Goal: Task Accomplishment & Management: Manage account settings

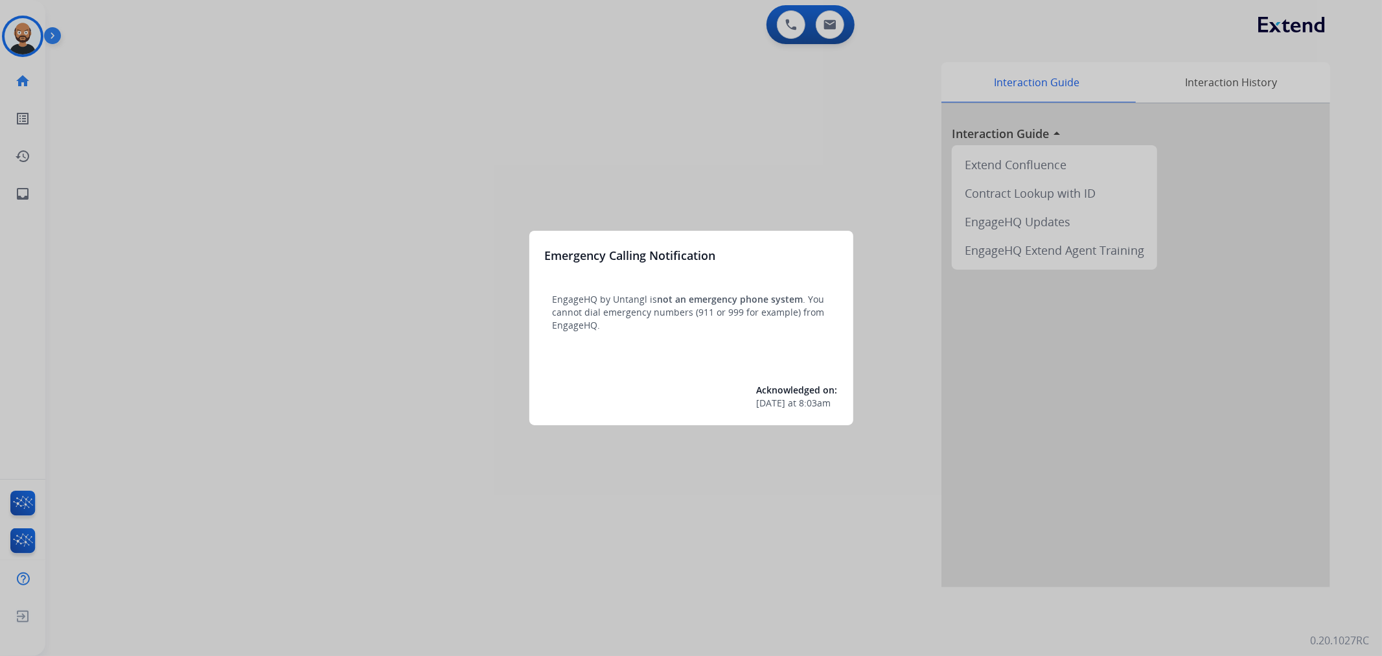
click at [112, 79] on div at bounding box center [691, 328] width 1382 height 656
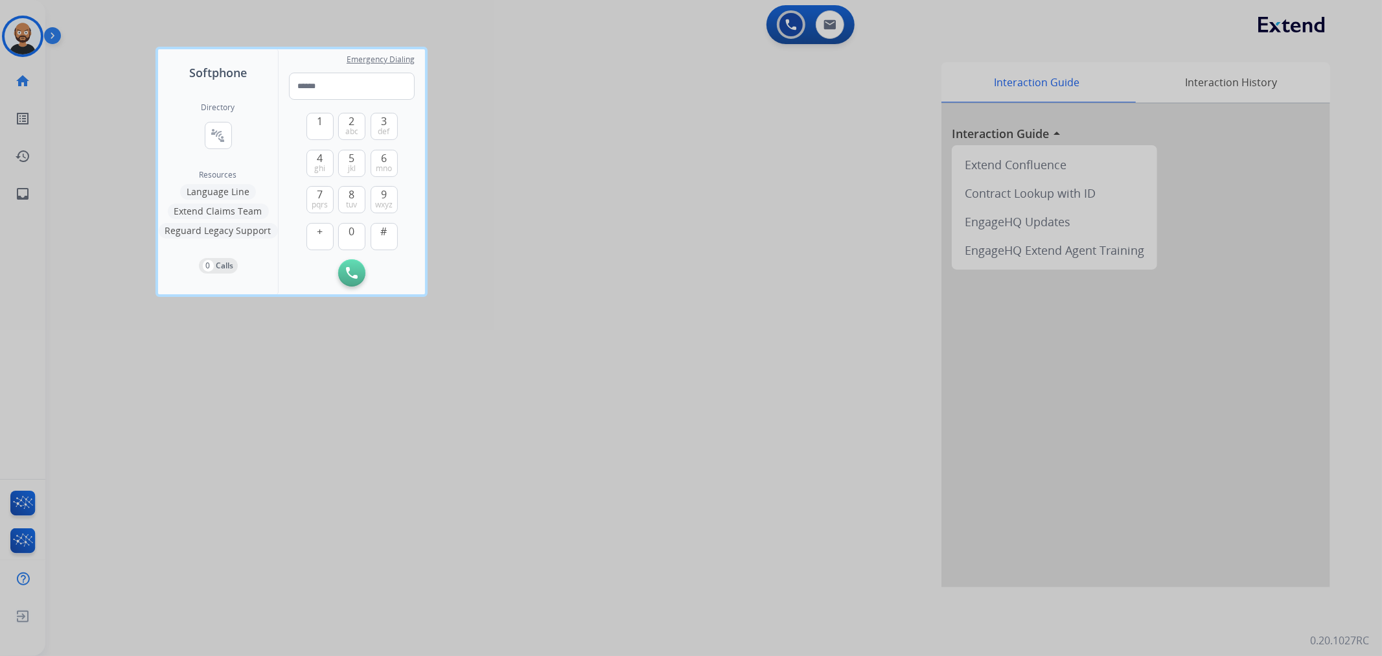
click at [108, 79] on div at bounding box center [691, 328] width 1382 height 656
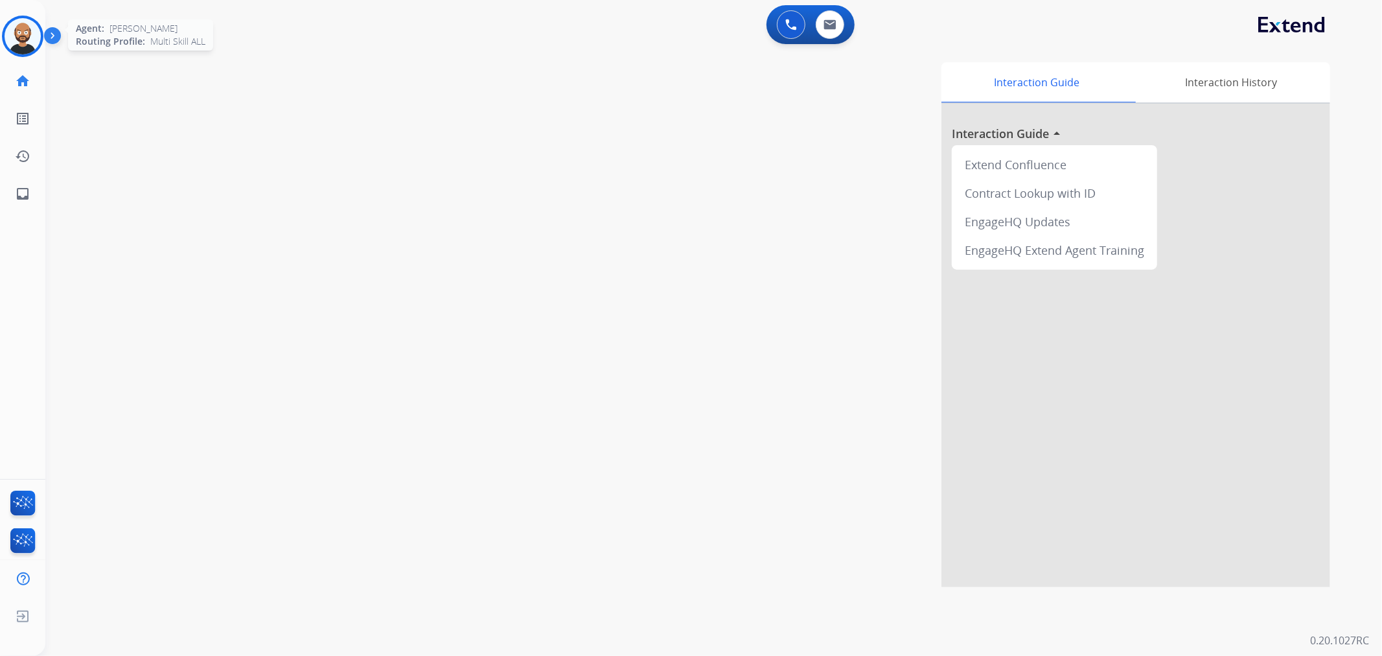
click at [16, 46] on img at bounding box center [23, 36] width 36 height 36
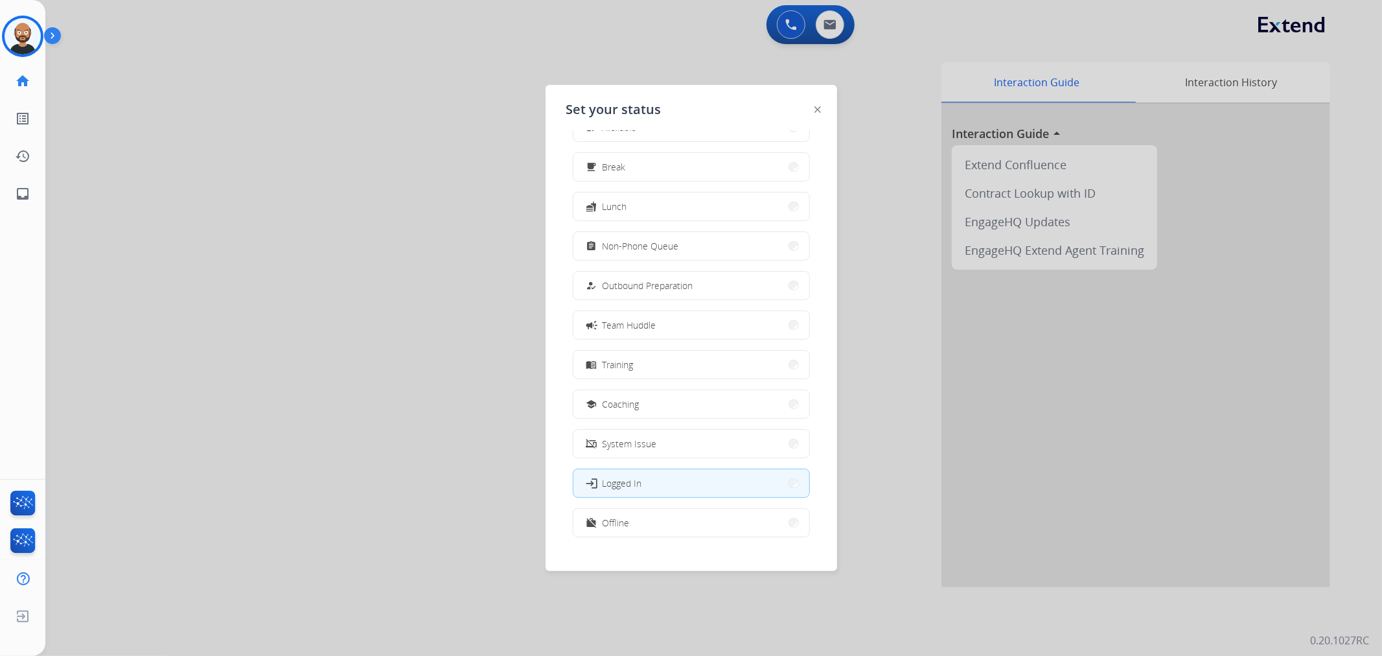
scroll to position [43, 0]
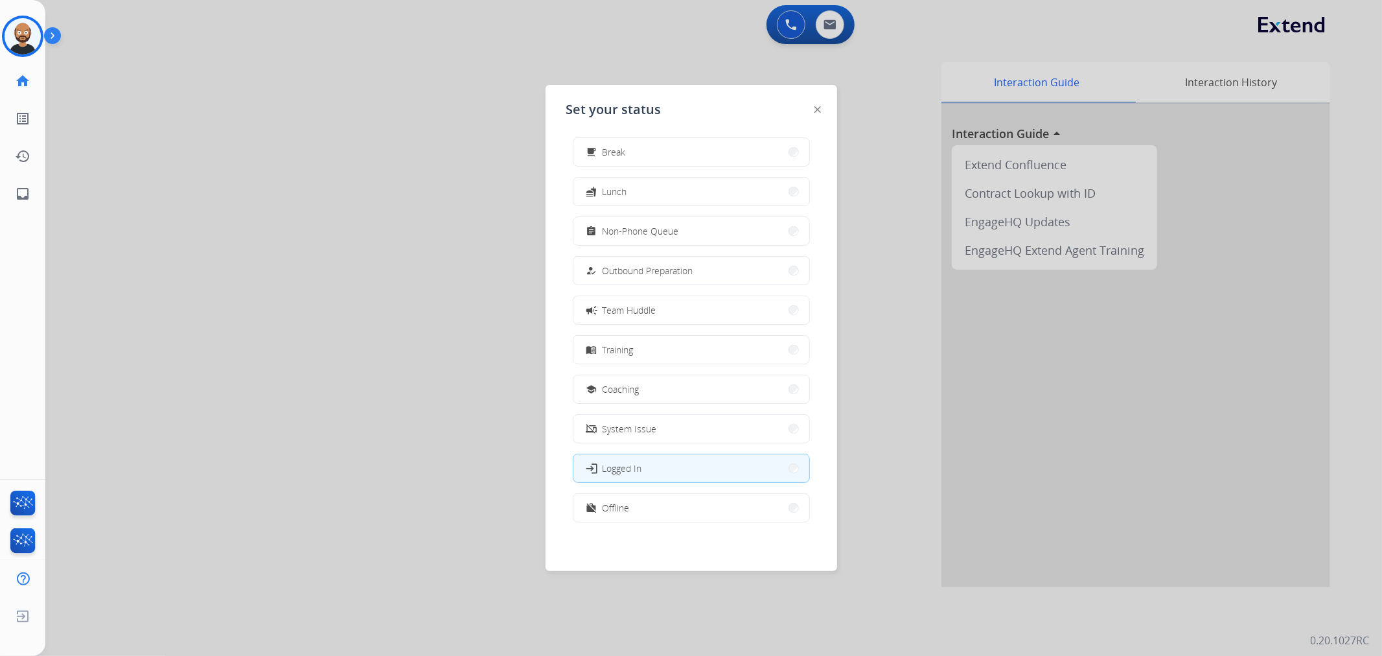
drag, startPoint x: 649, startPoint y: 516, endPoint x: 817, endPoint y: 150, distance: 402.2
click at [649, 516] on button "work_off Offline" at bounding box center [691, 508] width 236 height 28
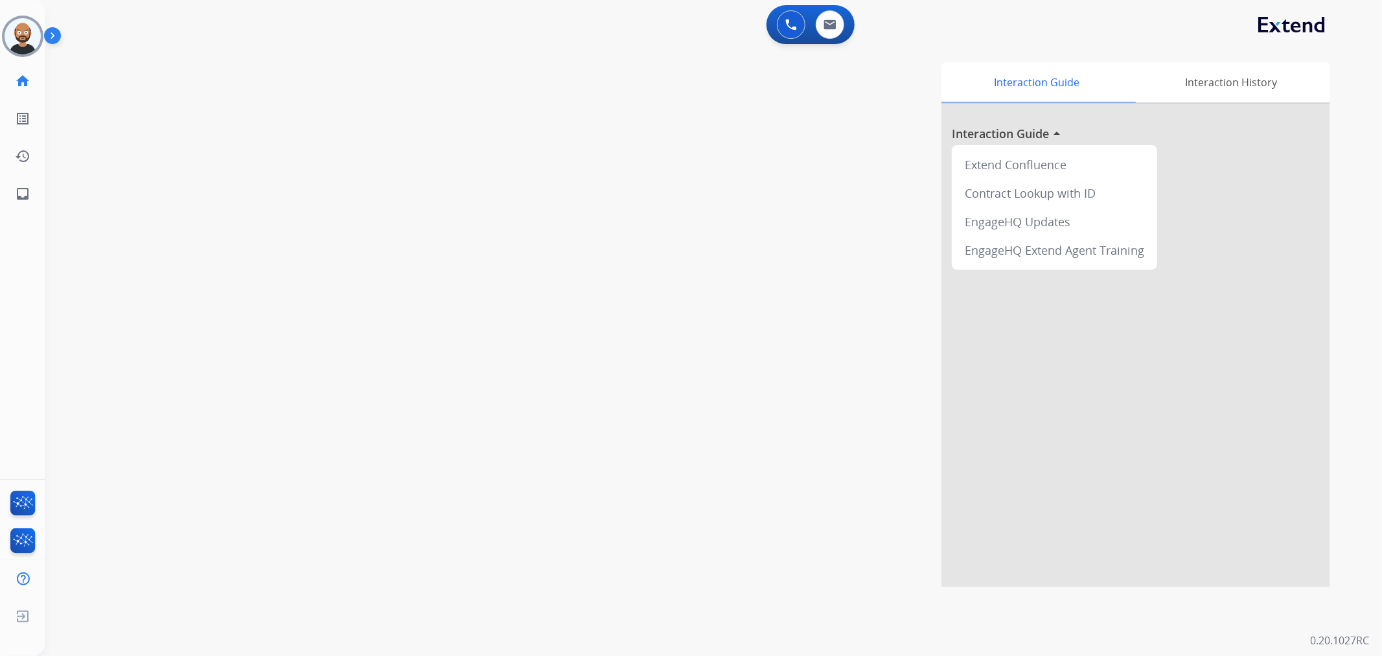
click at [833, 41] on div "0 Voice Interactions 0 Email Interactions" at bounding box center [811, 24] width 88 height 39
click at [833, 34] on button at bounding box center [830, 24] width 29 height 29
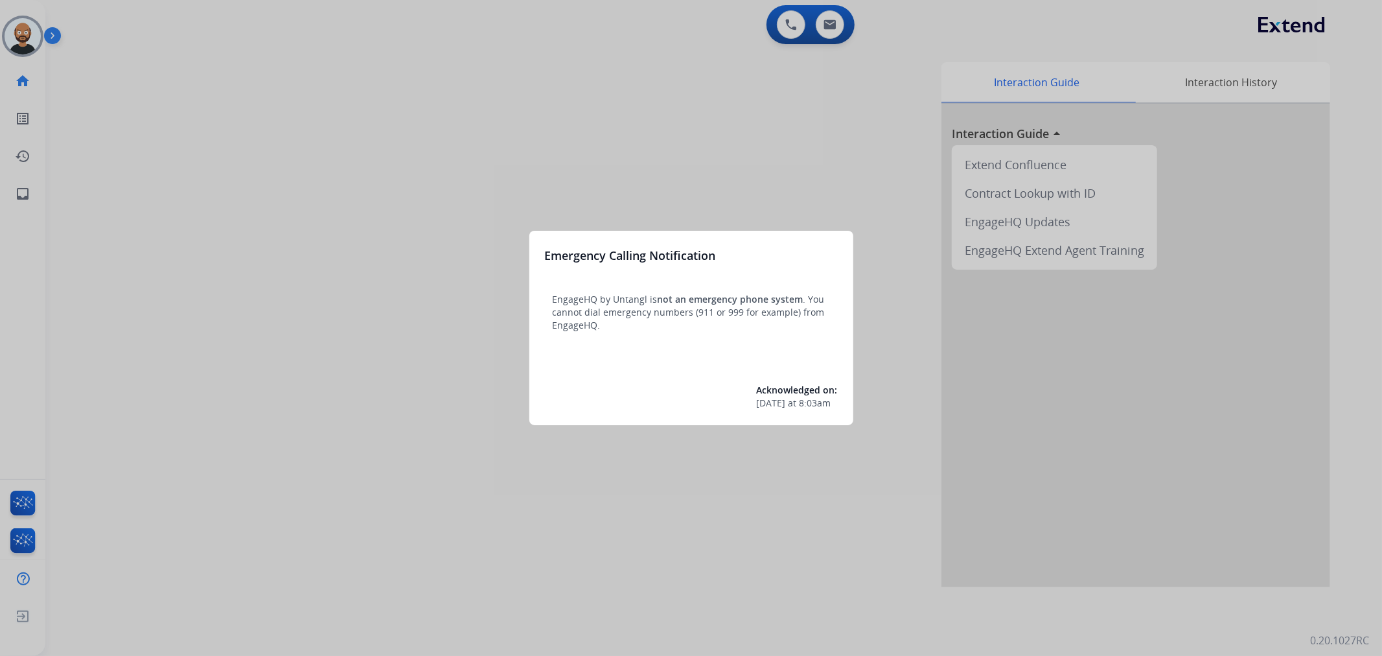
click at [120, 144] on div at bounding box center [691, 328] width 1382 height 656
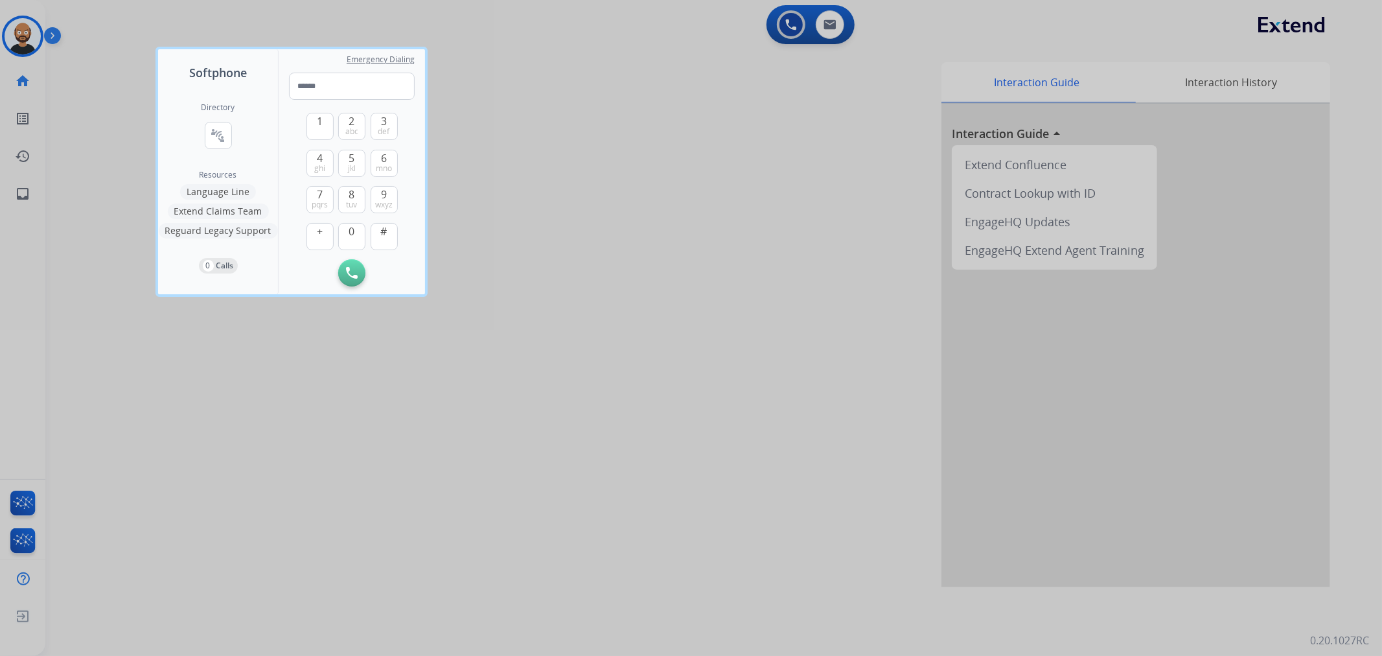
click at [100, 119] on div at bounding box center [691, 328] width 1382 height 656
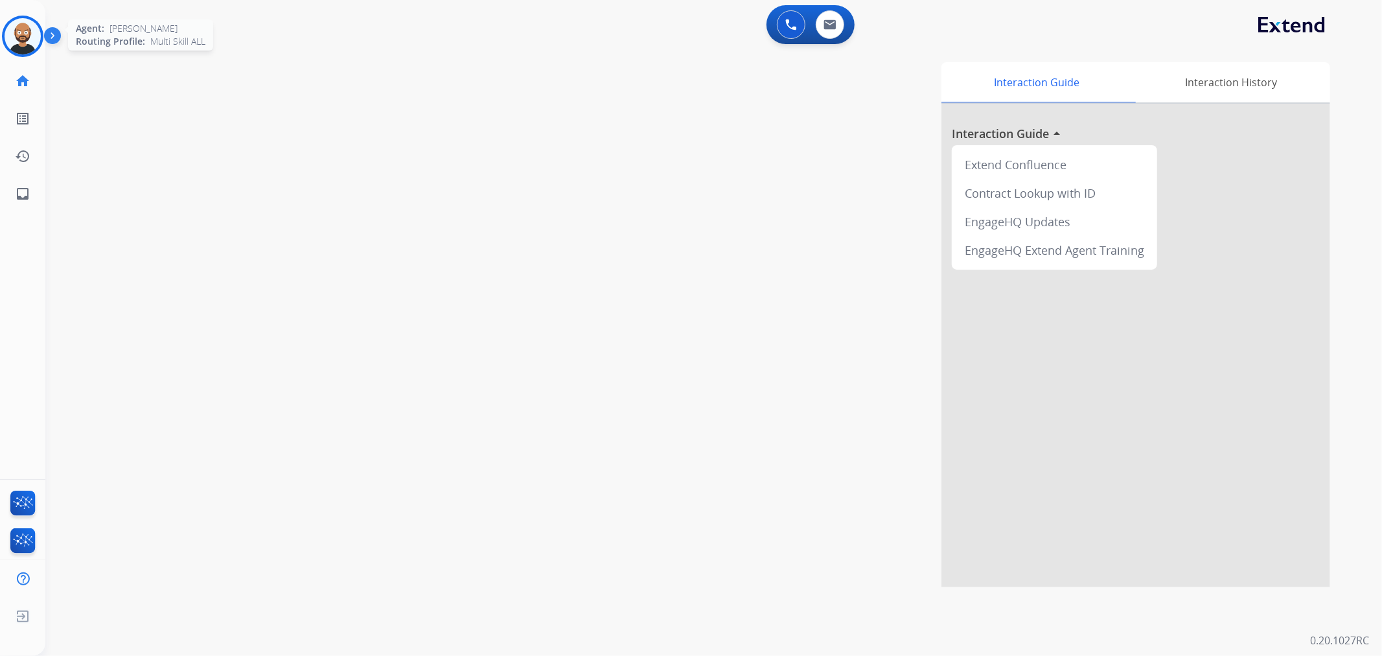
click at [17, 28] on img at bounding box center [23, 36] width 36 height 36
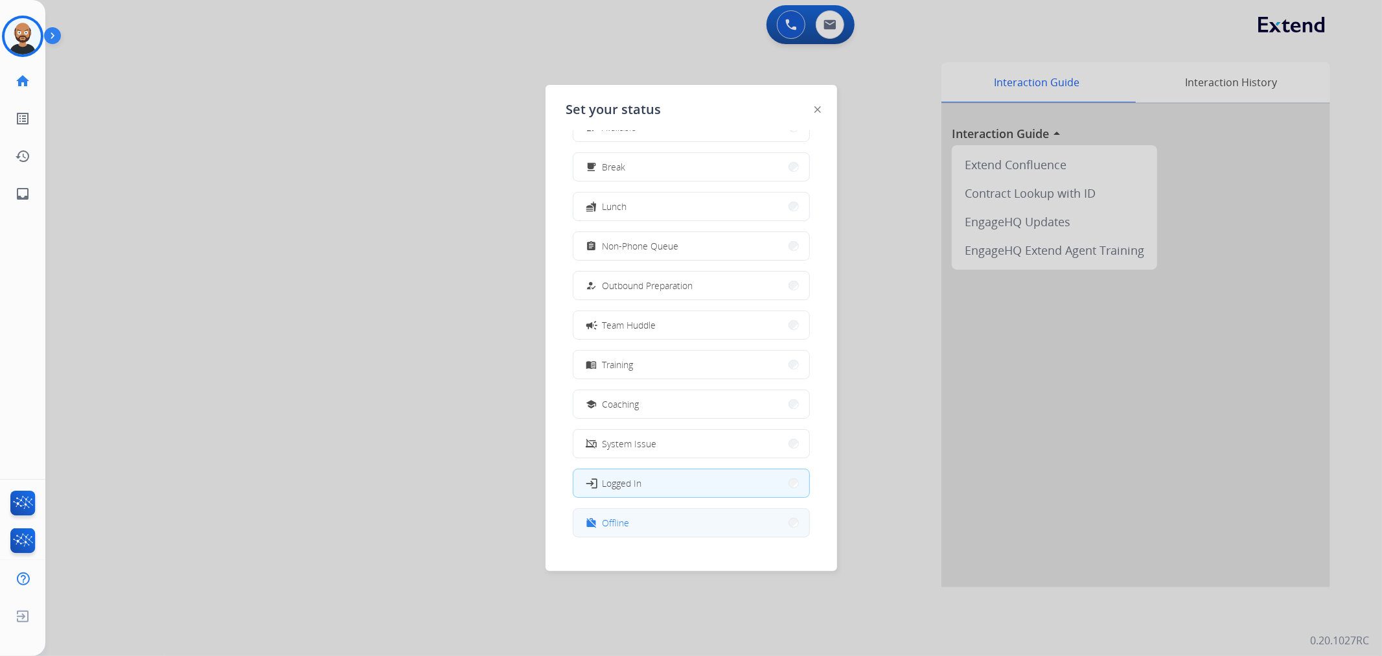
scroll to position [43, 0]
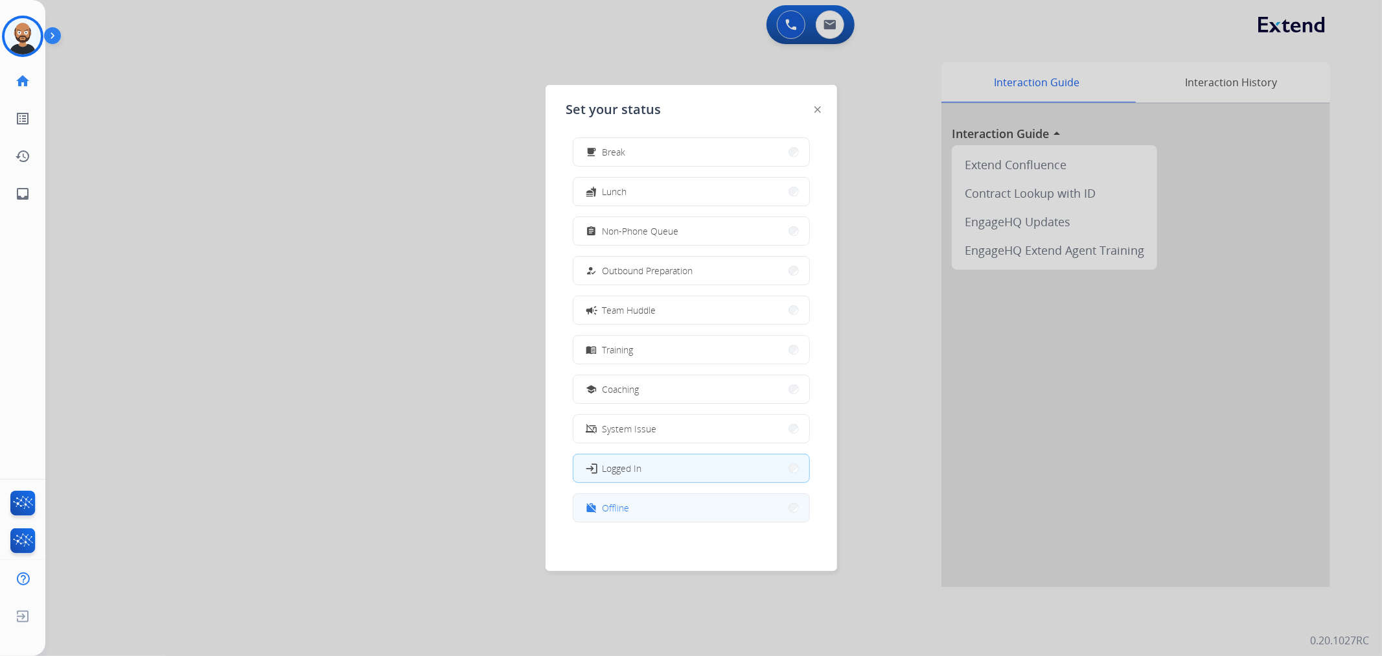
click at [662, 496] on button "work_off Offline" at bounding box center [691, 508] width 236 height 28
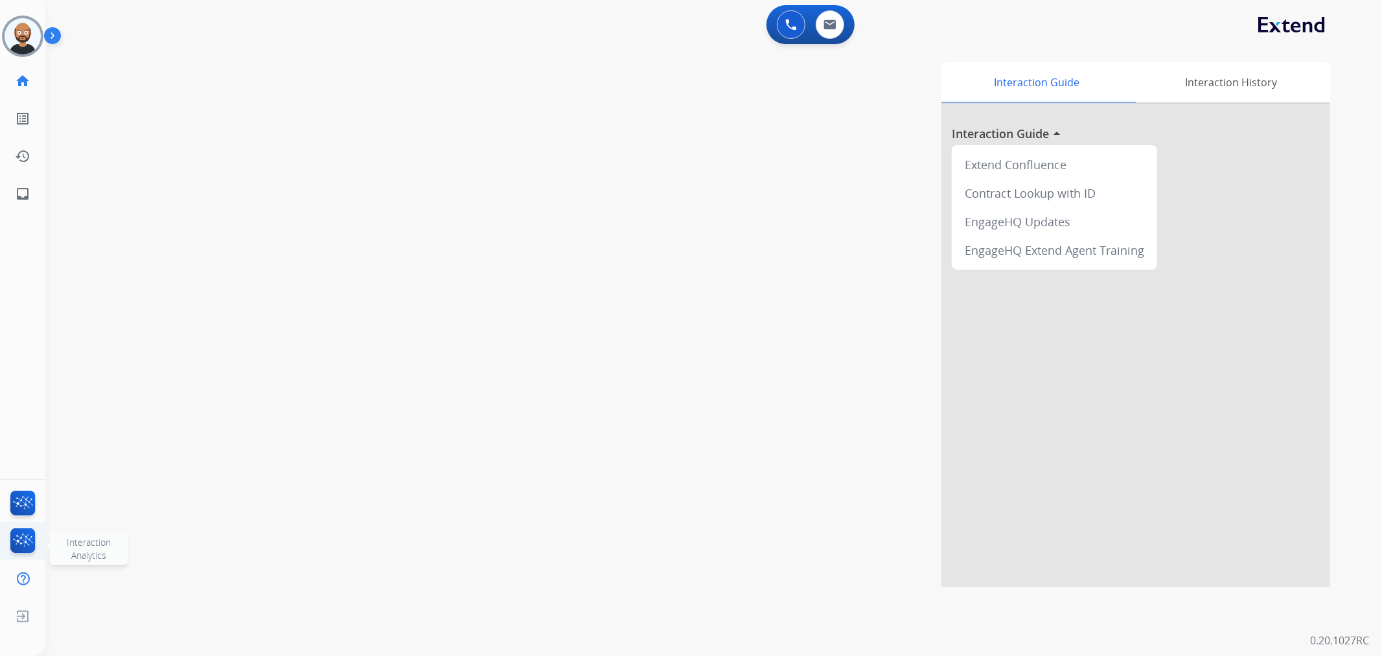
click at [27, 534] on img at bounding box center [23, 543] width 30 height 30
click at [30, 497] on img at bounding box center [23, 506] width 30 height 30
